Goal: Information Seeking & Learning: Learn about a topic

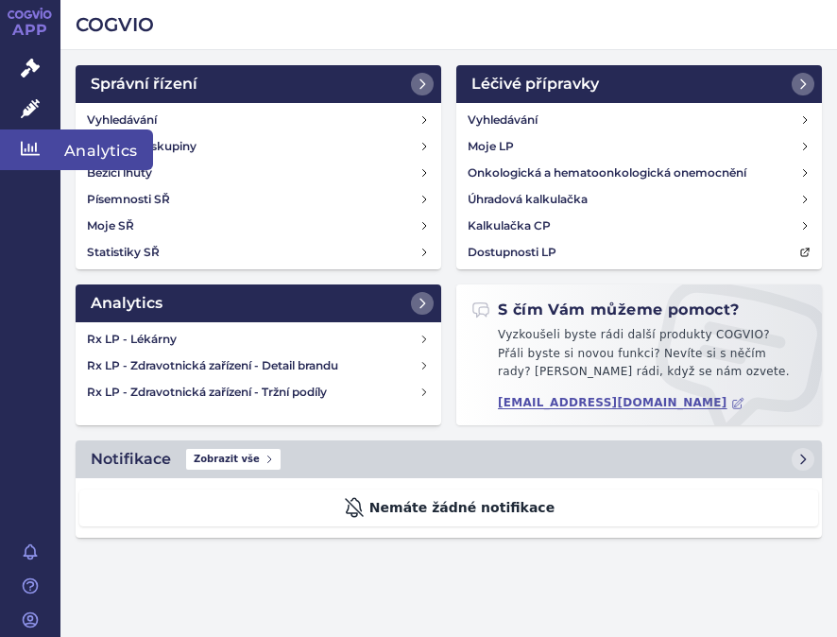
click at [13, 146] on link "Analytics" at bounding box center [30, 149] width 60 height 40
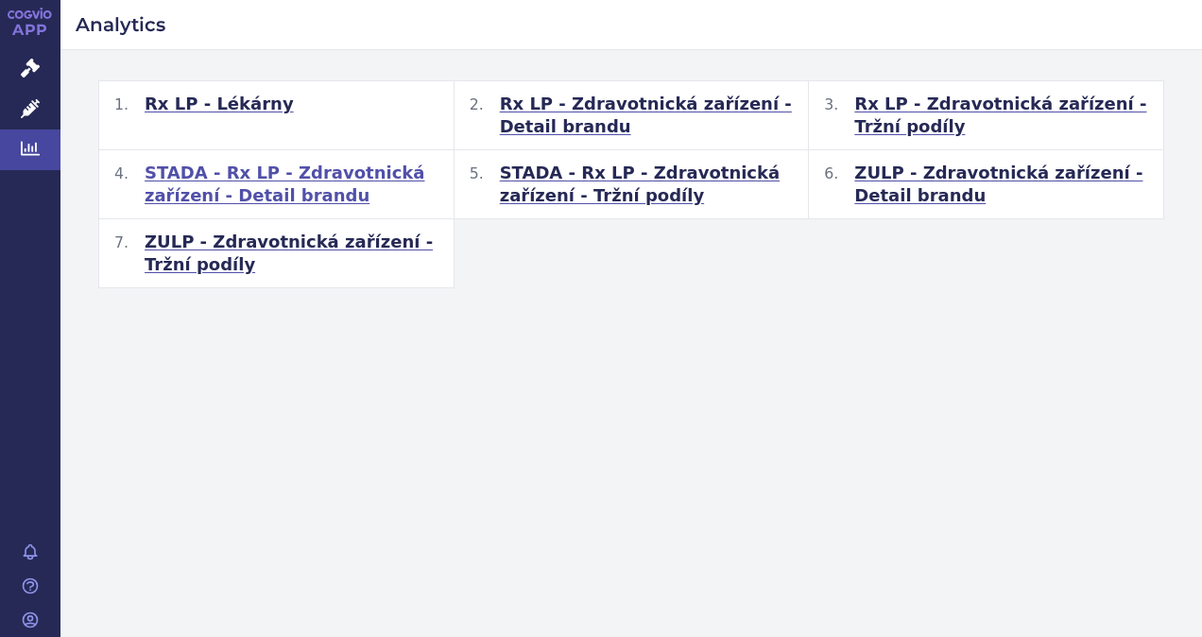
click at [223, 174] on span "STADA - Rx LP - Zdravotnická zařízení - Detail brandu" at bounding box center [292, 184] width 294 height 45
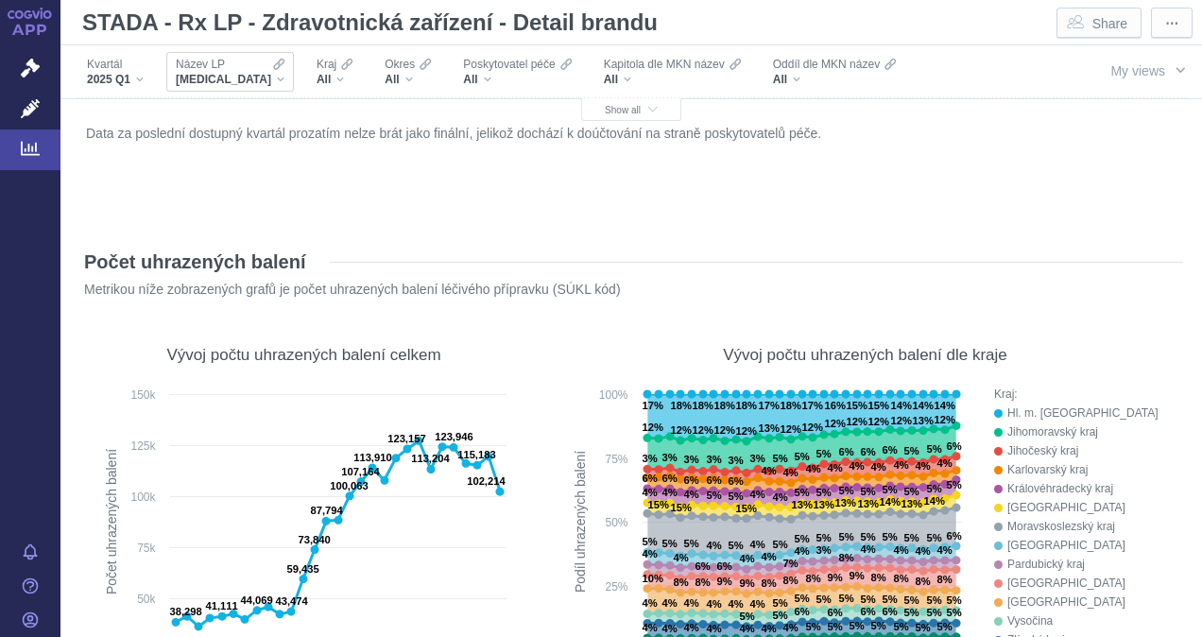
click at [239, 77] on div "XARELTO" at bounding box center [230, 79] width 109 height 15
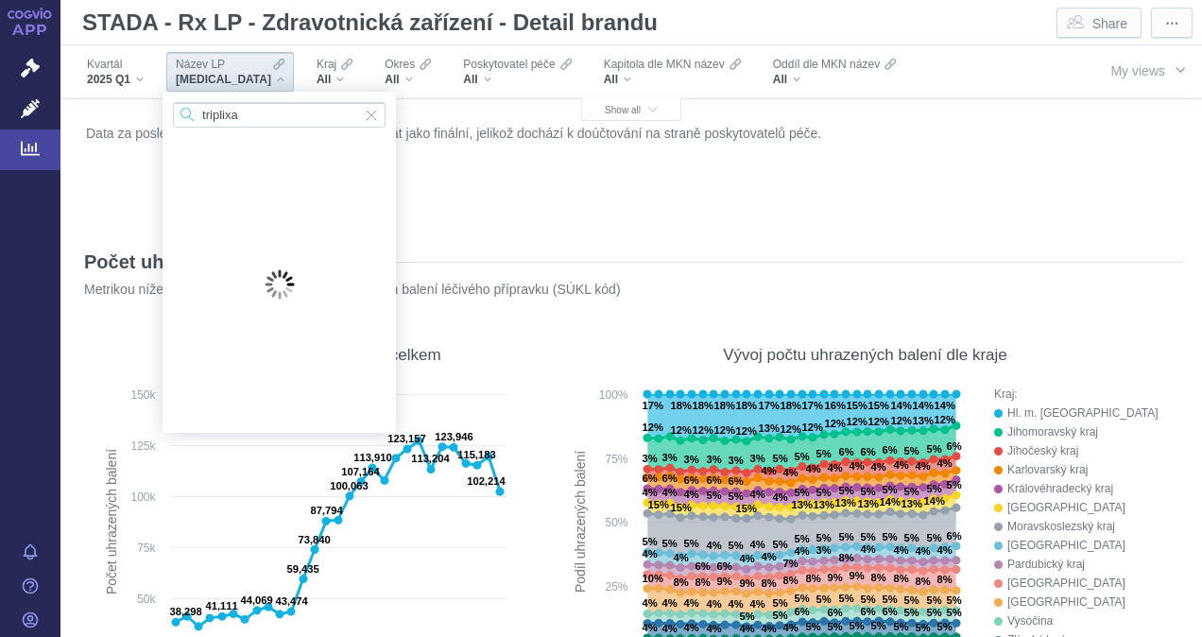
type input "triplixam"
